Goal: Check status

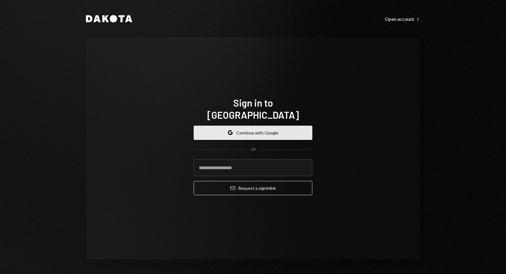
click at [291, 129] on button "Google Continue with Google" at bounding box center [253, 133] width 119 height 14
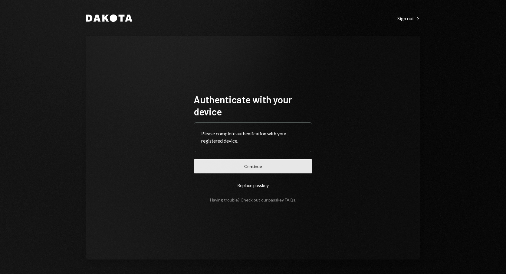
click at [277, 169] on button "Continue" at bounding box center [253, 166] width 119 height 14
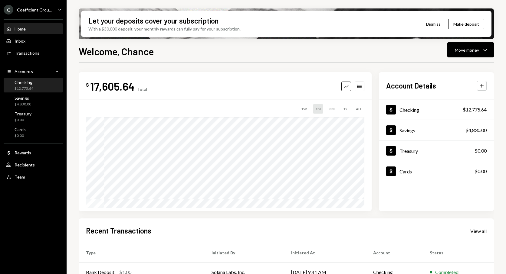
click at [30, 87] on div "$12,775.64" at bounding box center [24, 88] width 19 height 5
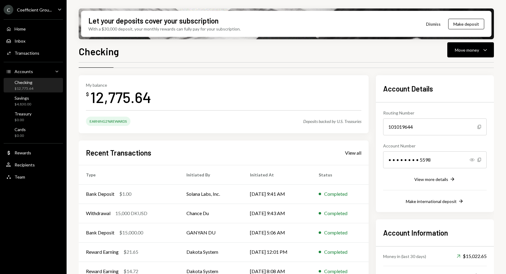
scroll to position [54, 0]
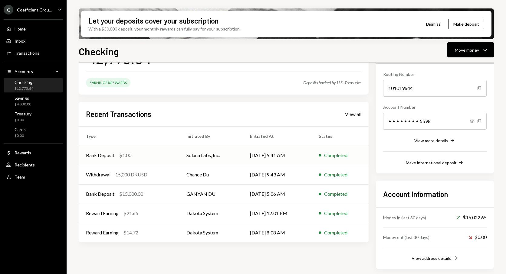
click at [153, 153] on div "Bank Deposit $1.00" at bounding box center [129, 155] width 86 height 7
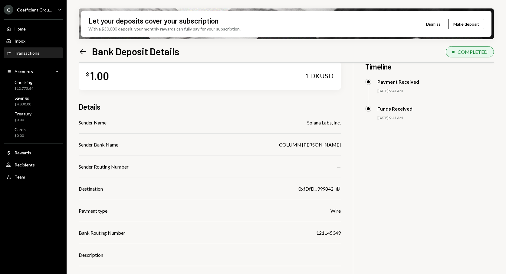
scroll to position [48, 0]
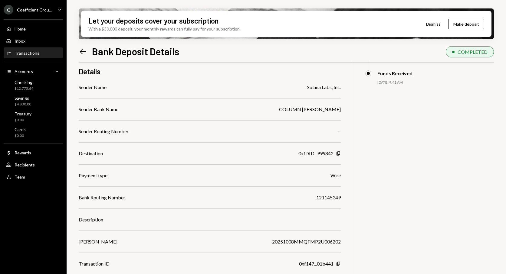
click at [83, 50] on icon "Left Arrow" at bounding box center [83, 52] width 8 height 8
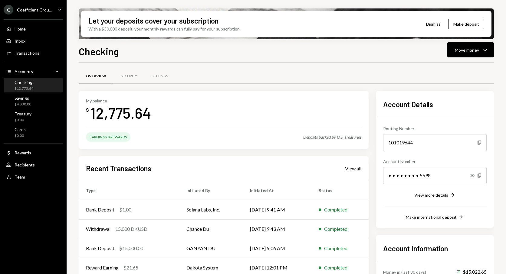
click at [240, 50] on div "Checking Move money Caret Down" at bounding box center [286, 50] width 415 height 13
